Goal: Use online tool/utility: Utilize a website feature to perform a specific function

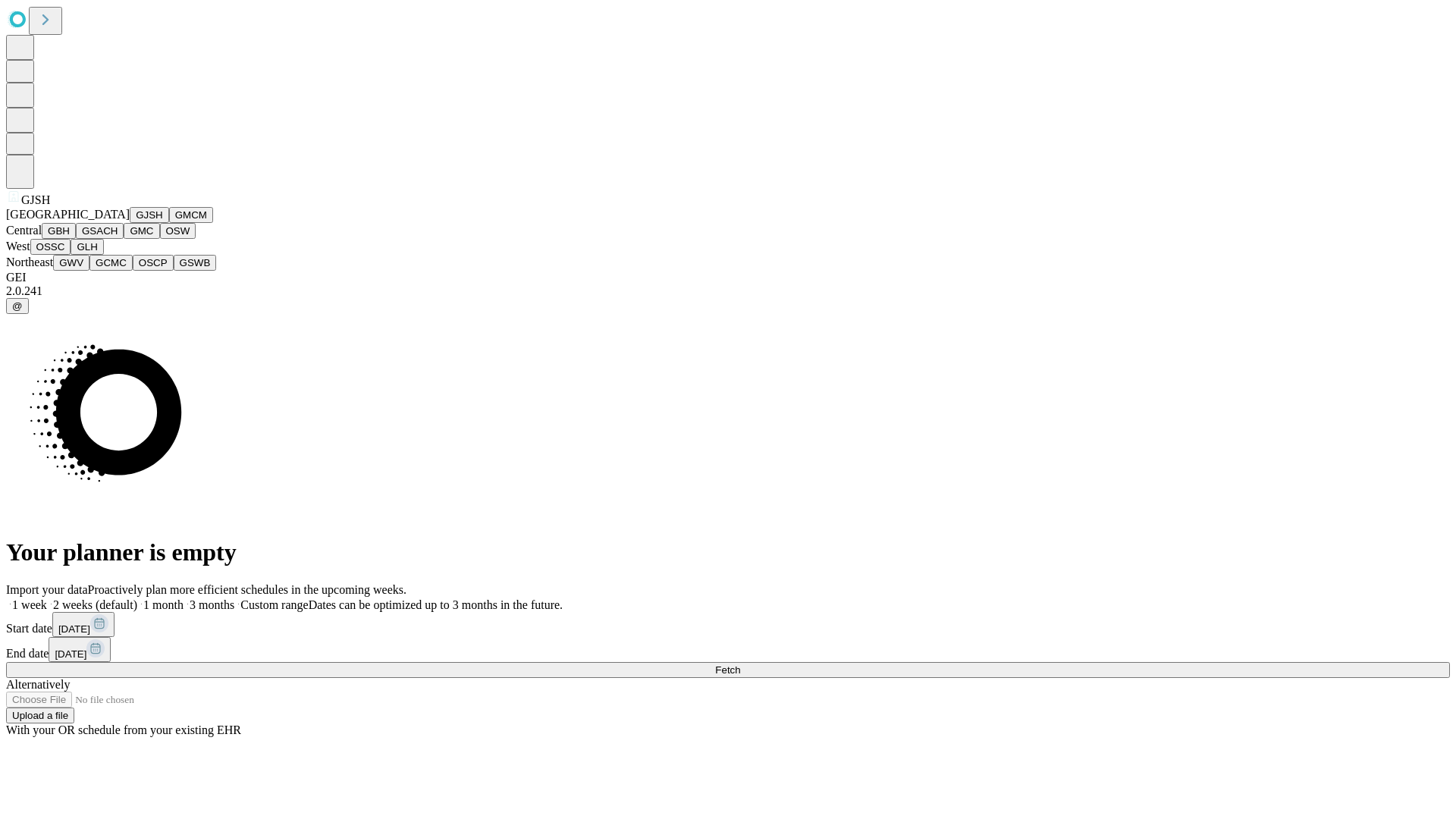
click at [129, 223] on button "GJSH" at bounding box center [149, 215] width 40 height 16
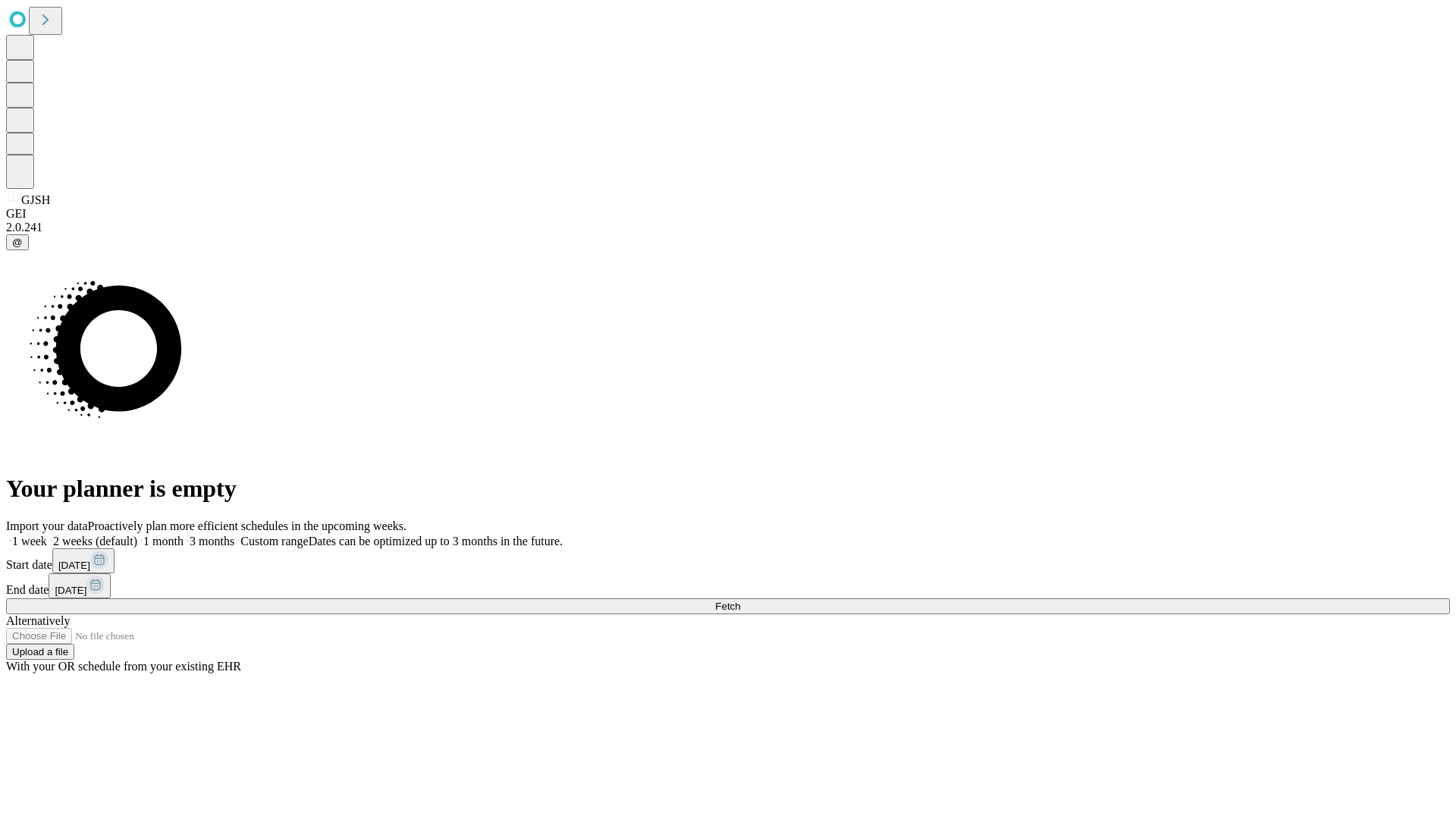
click at [184, 535] on label "1 month" at bounding box center [160, 541] width 46 height 13
click at [740, 600] on span "Fetch" at bounding box center [728, 606] width 25 height 12
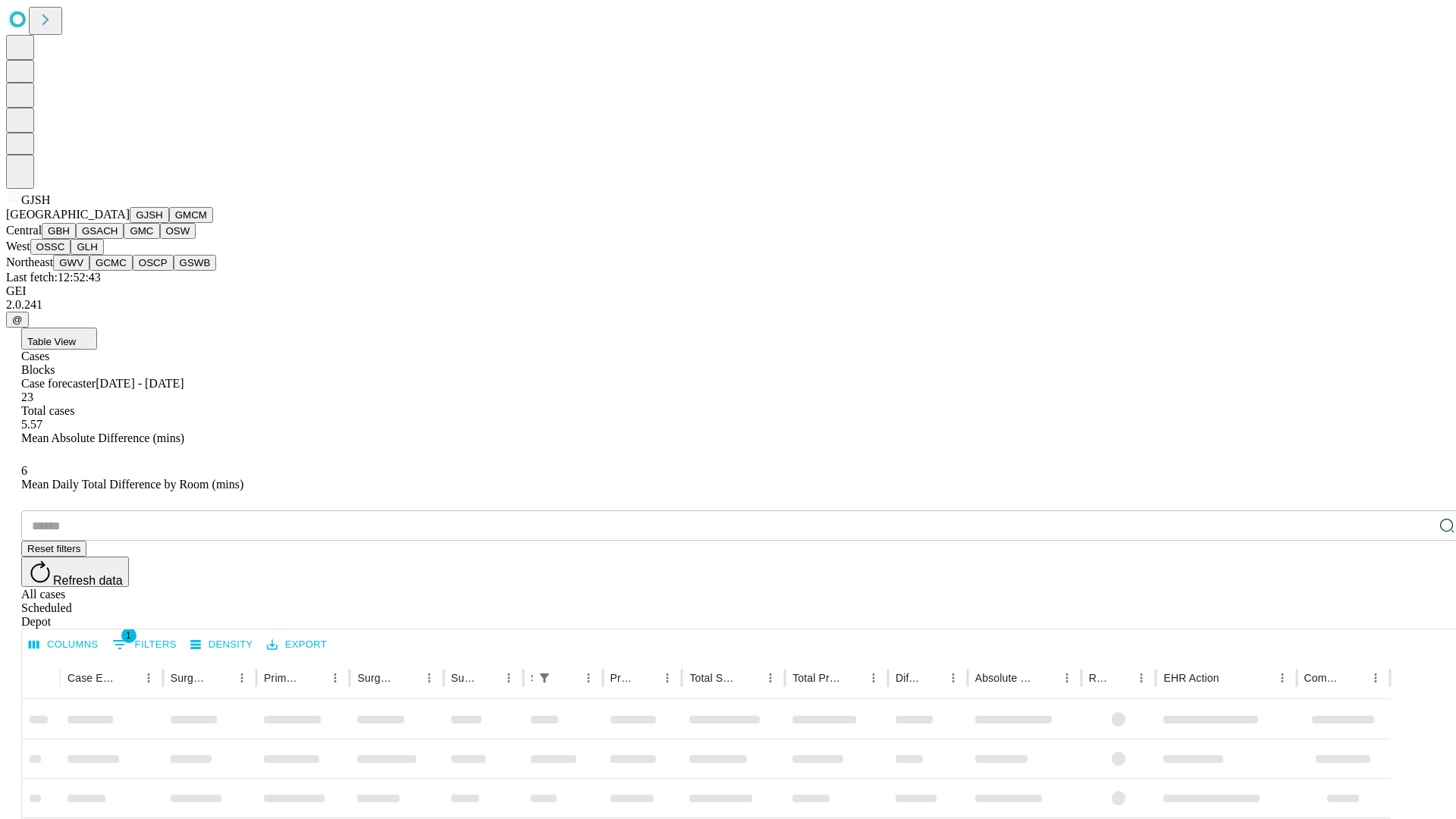
click at [169, 223] on button "GMCM" at bounding box center [191, 215] width 44 height 16
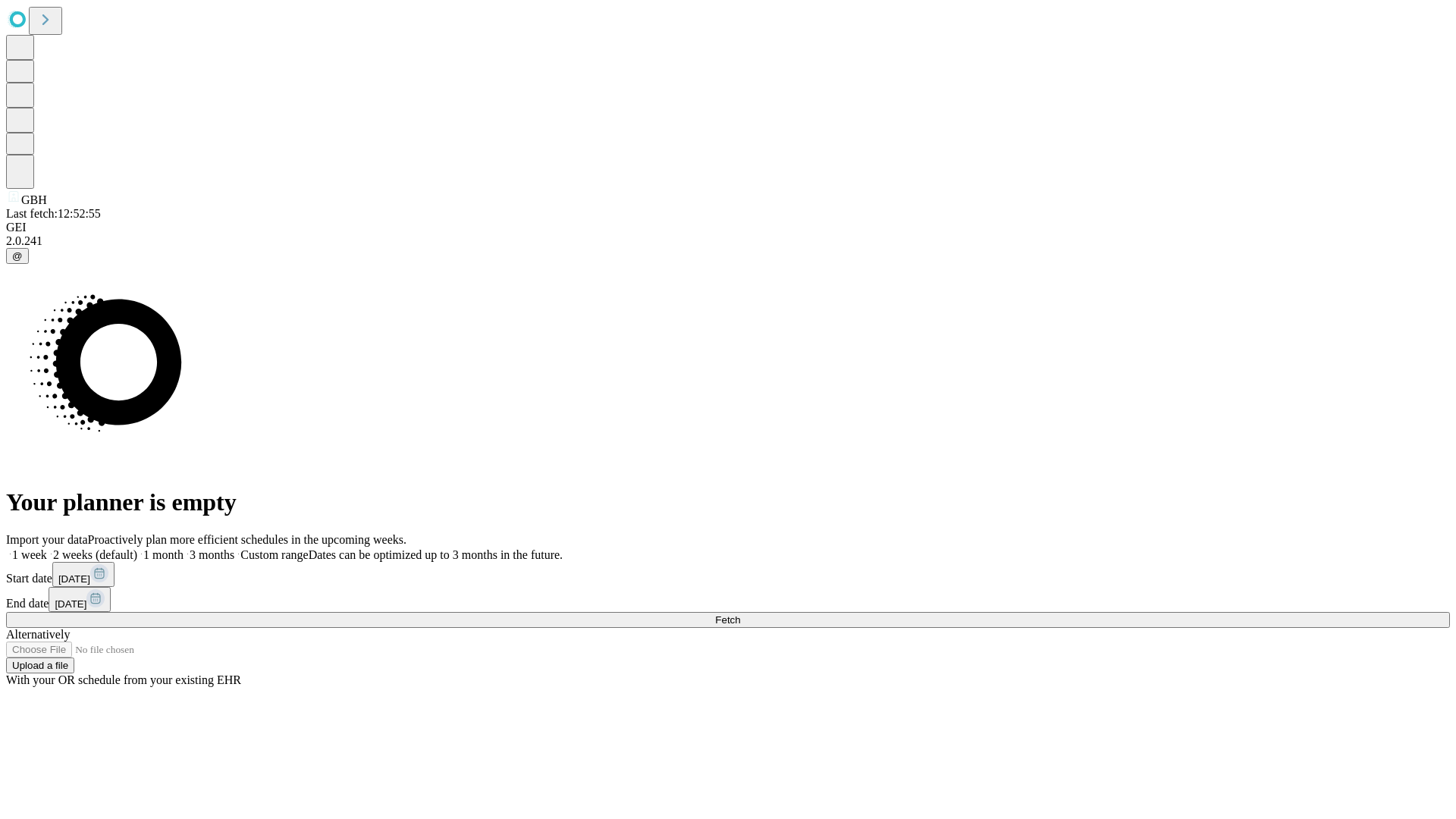
click at [184, 548] on label "1 month" at bounding box center [160, 554] width 46 height 13
click at [740, 614] on span "Fetch" at bounding box center [728, 620] width 25 height 12
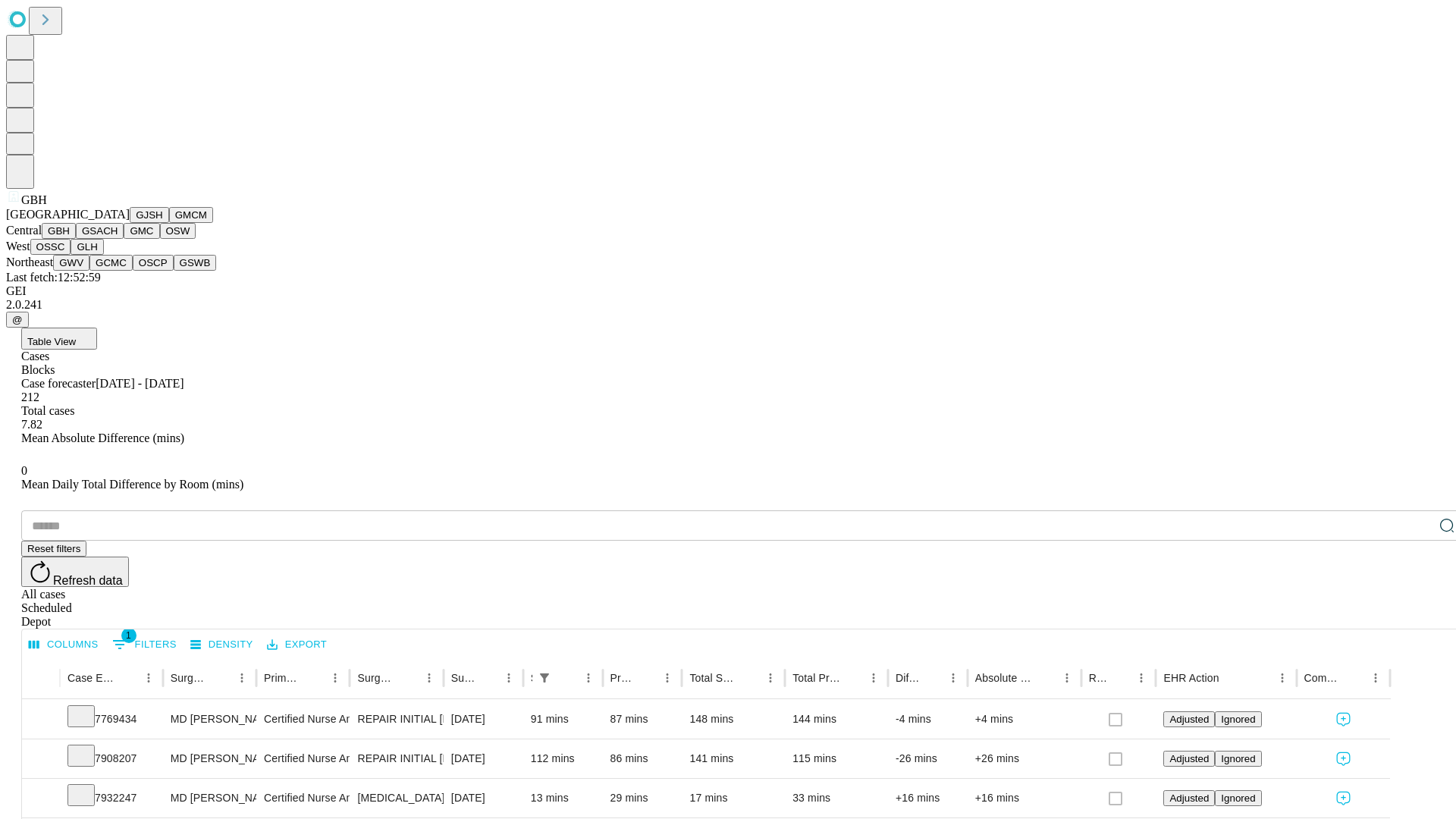
click at [118, 239] on button "GSACH" at bounding box center [100, 231] width 48 height 16
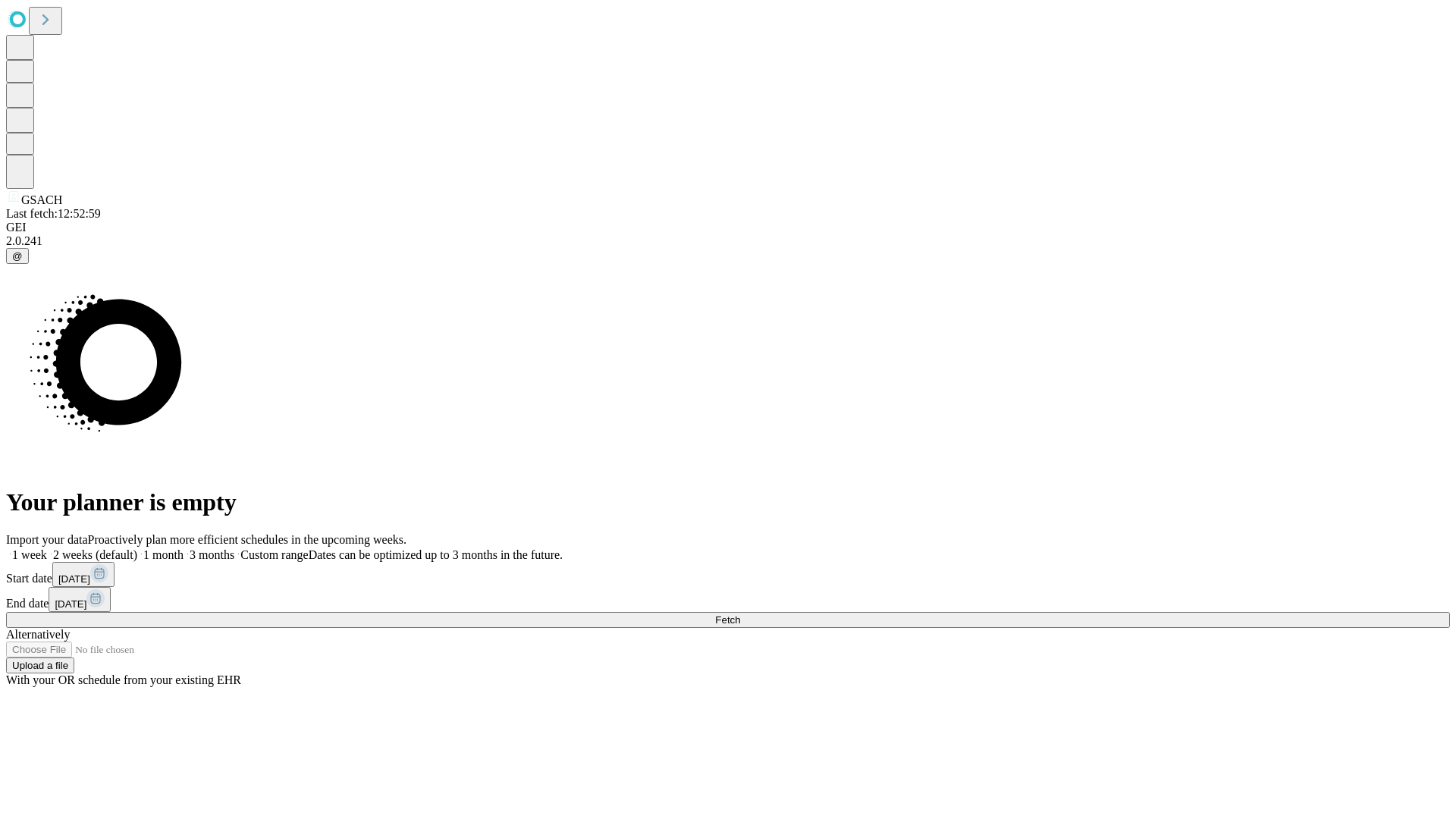
click at [184, 548] on label "1 month" at bounding box center [160, 554] width 46 height 13
click at [740, 614] on span "Fetch" at bounding box center [728, 620] width 25 height 12
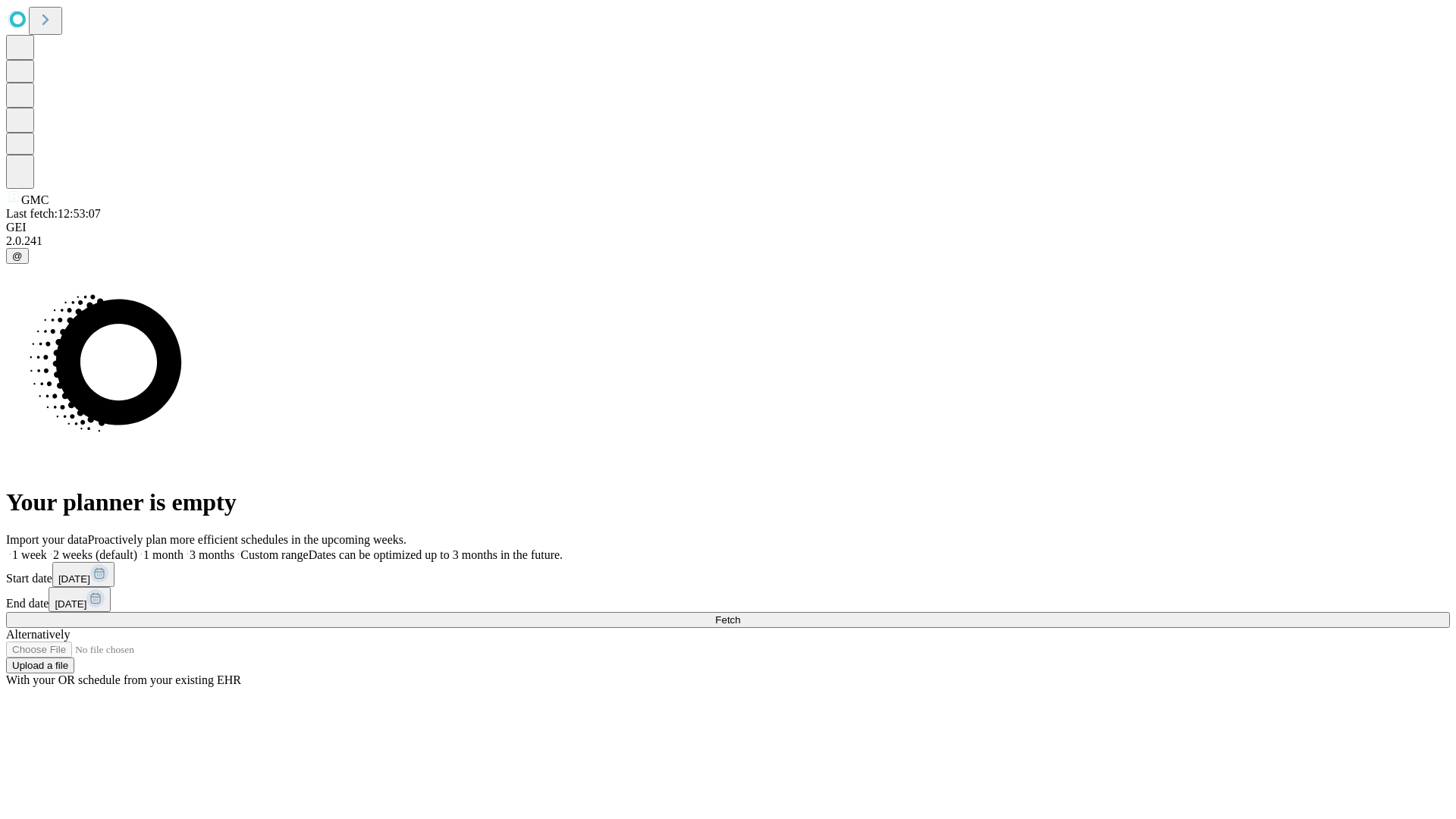
click at [184, 548] on label "1 month" at bounding box center [160, 554] width 46 height 13
click at [740, 614] on span "Fetch" at bounding box center [728, 620] width 25 height 12
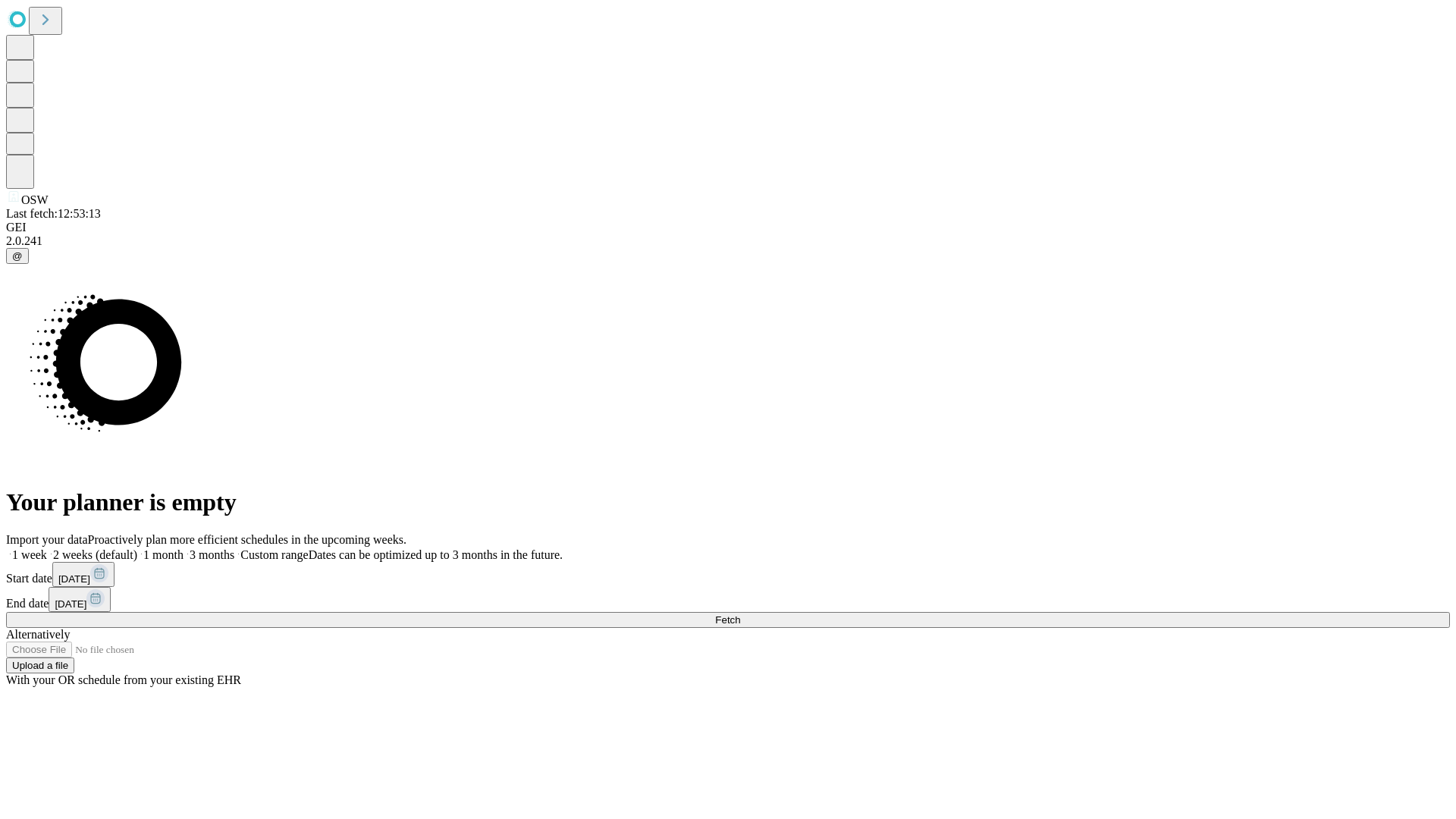
click at [184, 548] on label "1 month" at bounding box center [160, 554] width 46 height 13
click at [740, 614] on span "Fetch" at bounding box center [728, 620] width 25 height 12
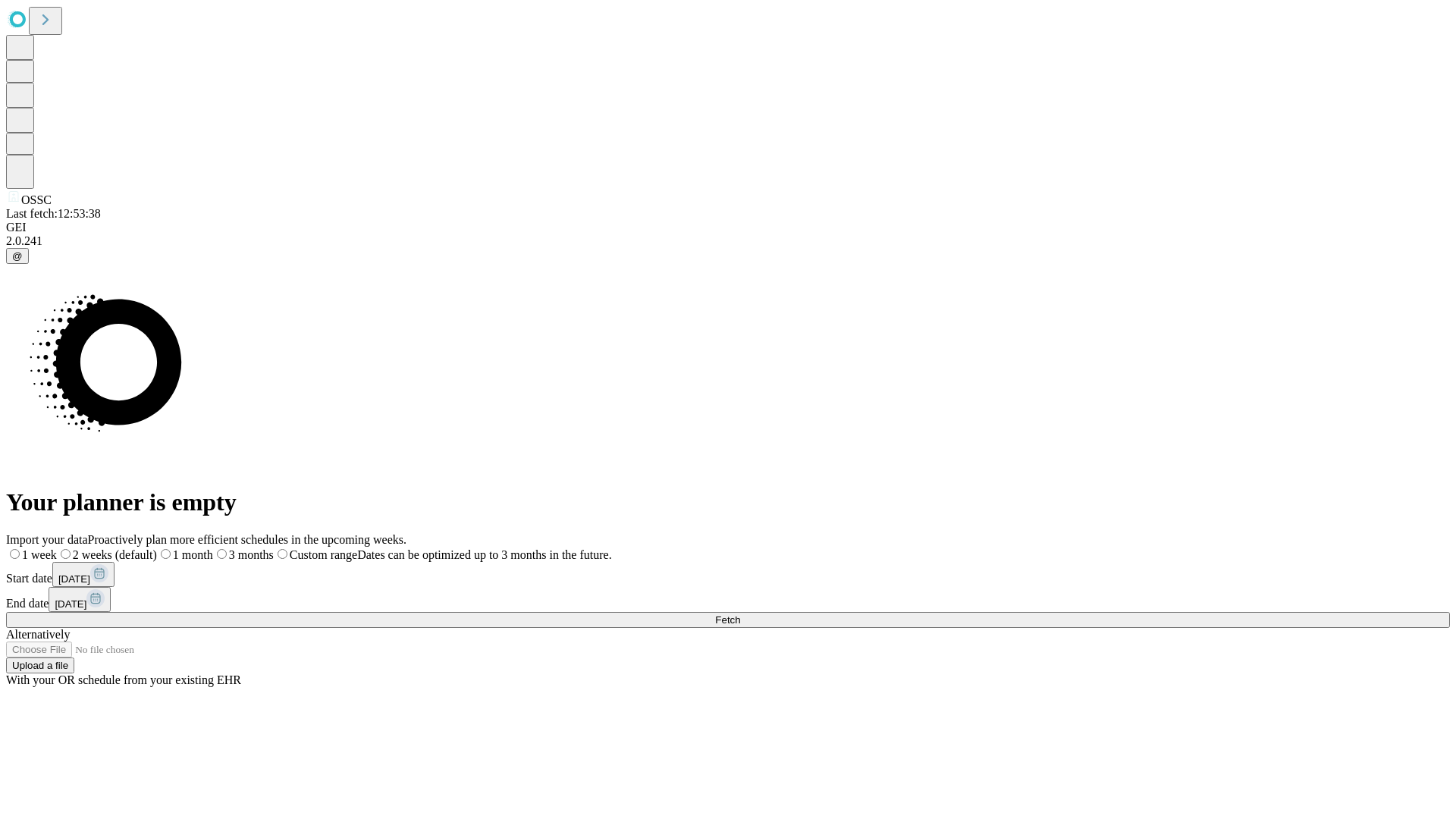
click at [213, 548] on label "1 month" at bounding box center [185, 554] width 56 height 13
click at [740, 614] on span "Fetch" at bounding box center [728, 620] width 25 height 12
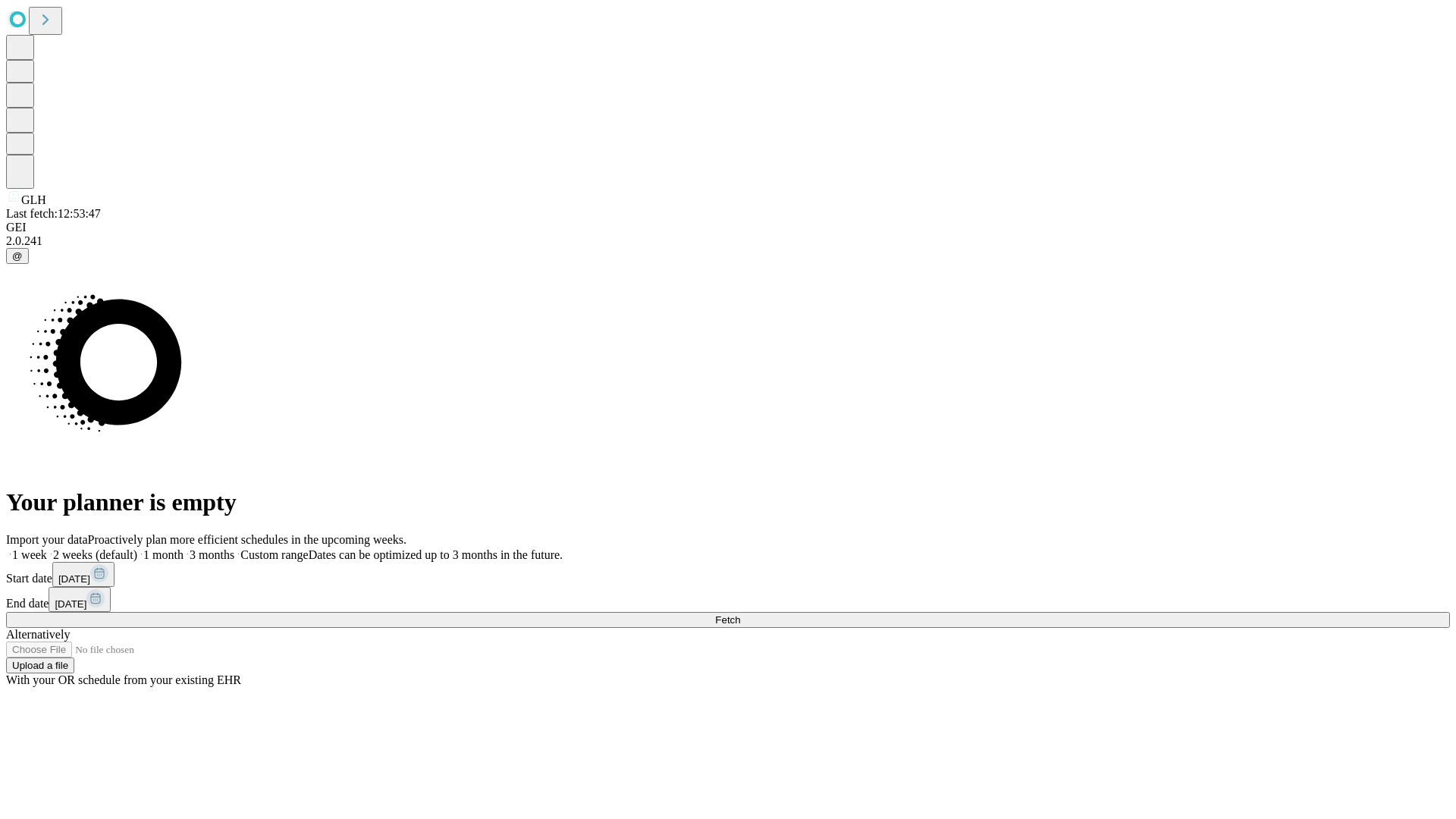
click at [184, 548] on label "1 month" at bounding box center [160, 554] width 46 height 13
click at [740, 614] on span "Fetch" at bounding box center [728, 620] width 25 height 12
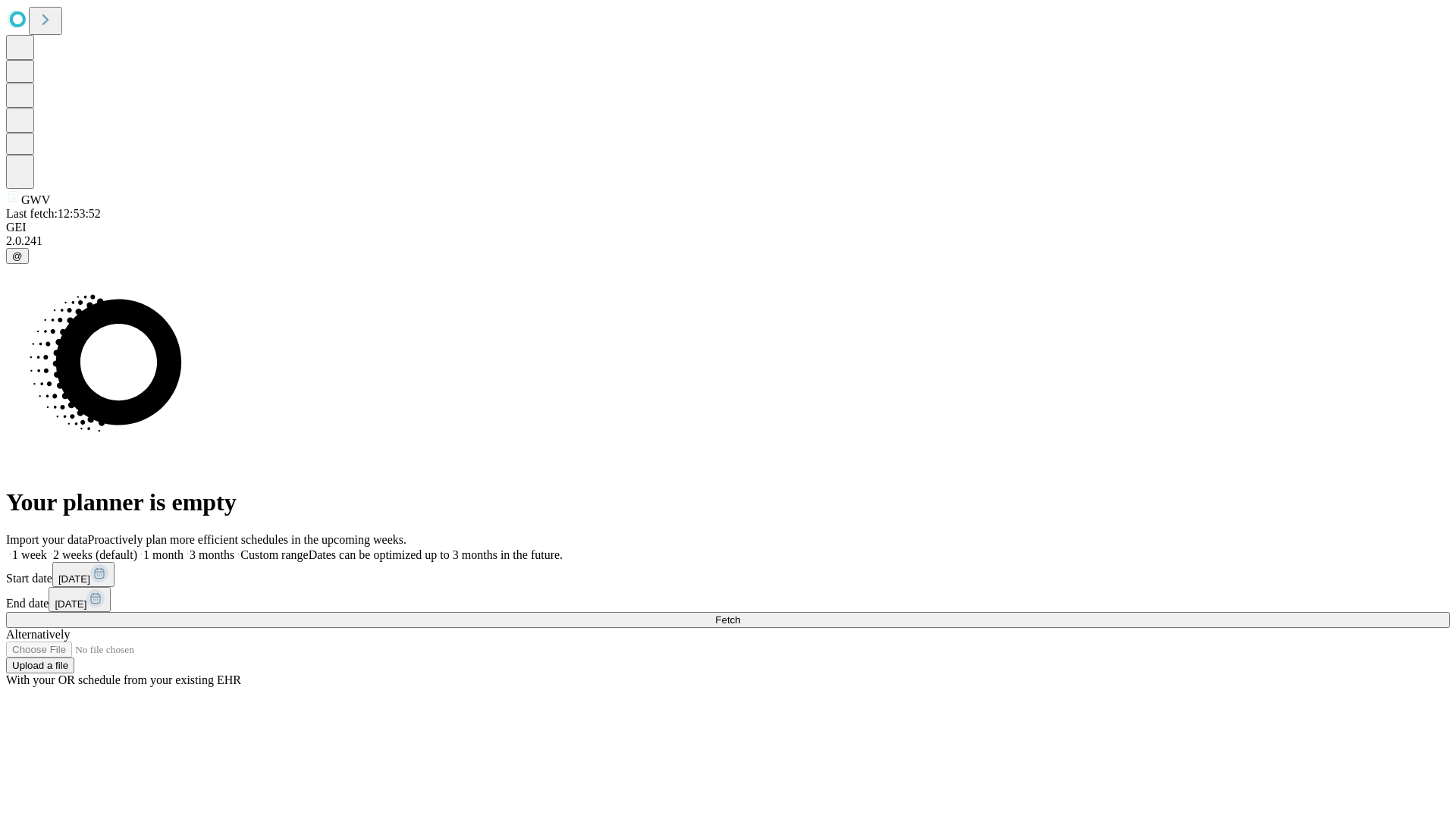
click at [184, 548] on label "1 month" at bounding box center [160, 554] width 46 height 13
click at [740, 614] on span "Fetch" at bounding box center [728, 620] width 25 height 12
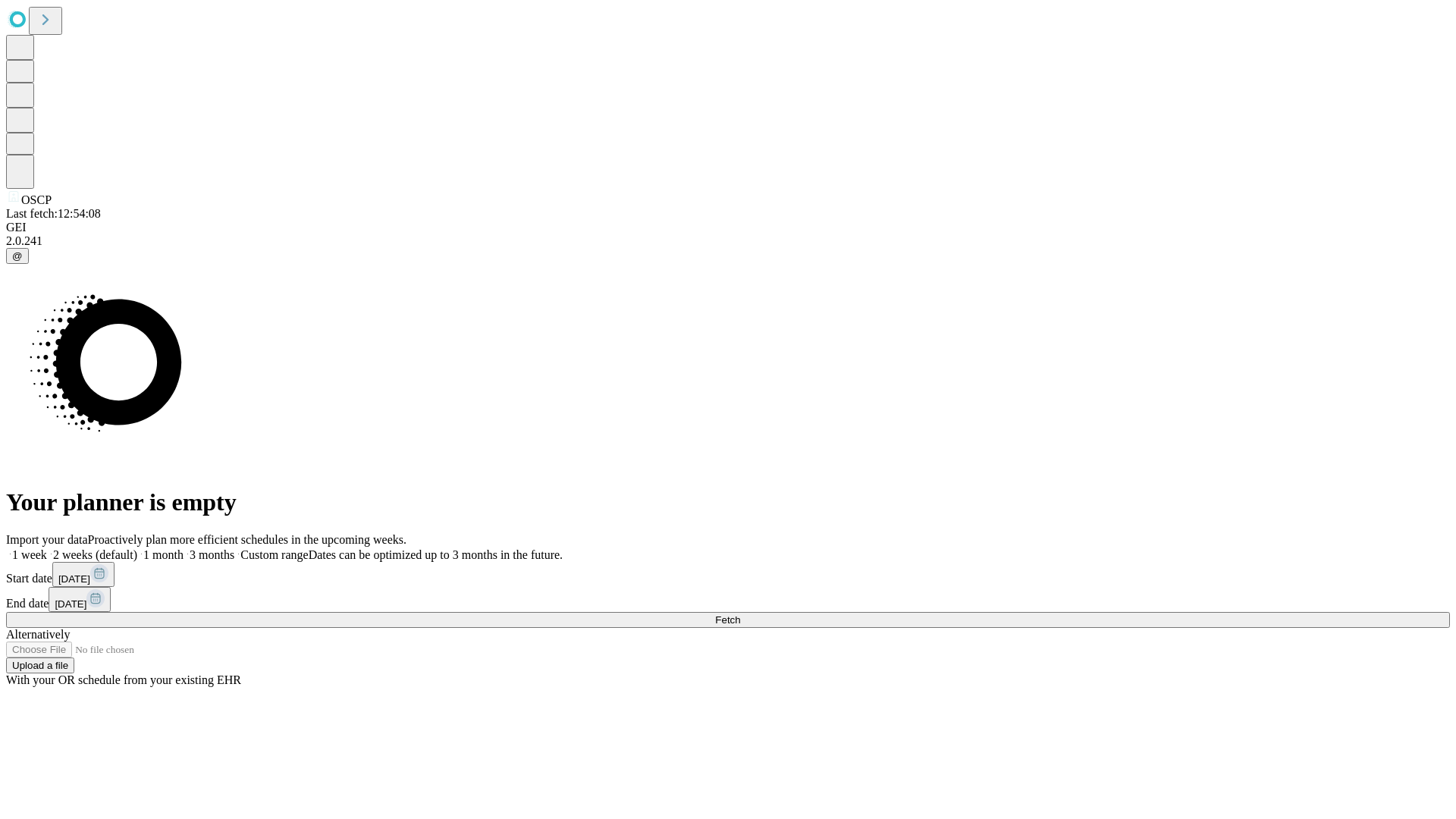
click at [184, 548] on label "1 month" at bounding box center [160, 554] width 46 height 13
click at [740, 614] on span "Fetch" at bounding box center [728, 620] width 25 height 12
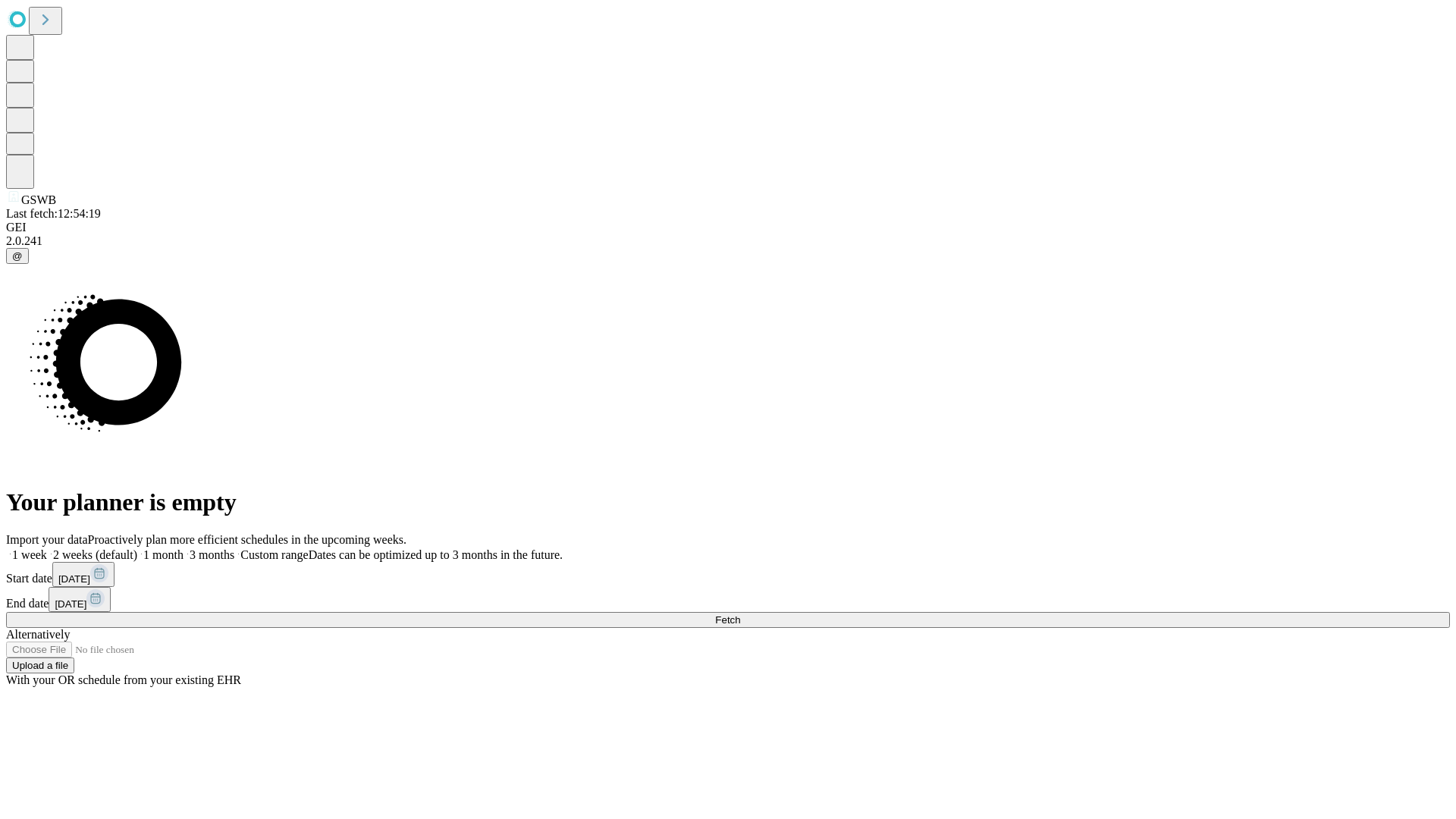
click at [184, 548] on label "1 month" at bounding box center [160, 554] width 46 height 13
click at [740, 614] on span "Fetch" at bounding box center [728, 620] width 25 height 12
